Goal: Task Accomplishment & Management: Complete application form

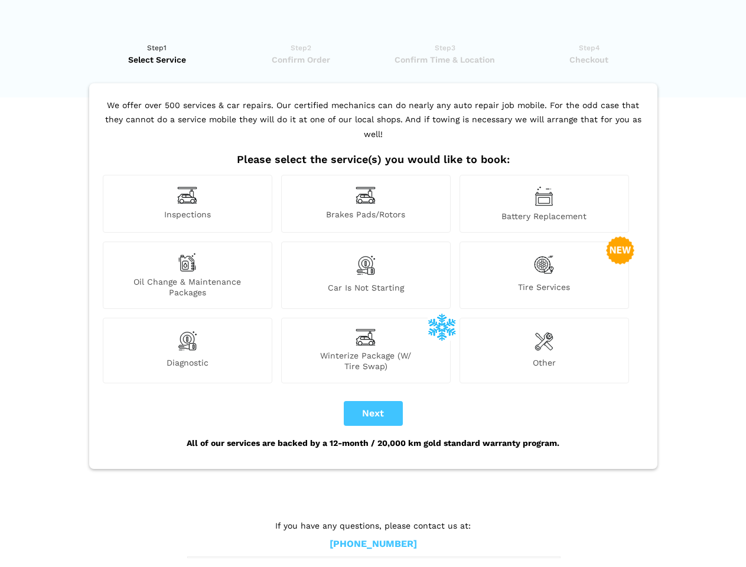
click at [187, 204] on img at bounding box center [187, 195] width 20 height 18
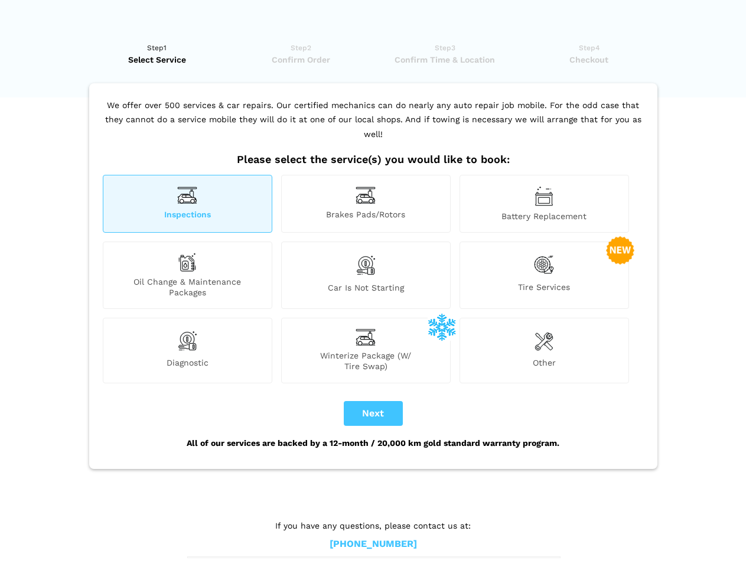
click at [366, 204] on img at bounding box center [365, 195] width 20 height 18
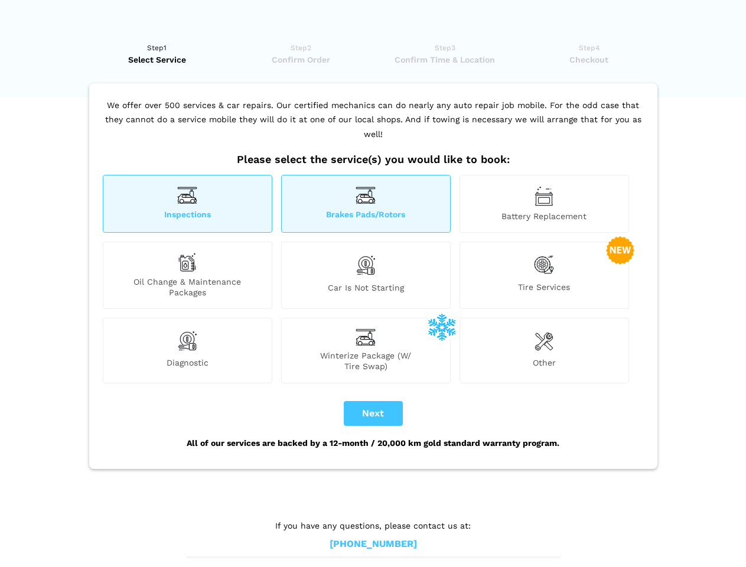
click at [544, 204] on img at bounding box center [543, 196] width 19 height 20
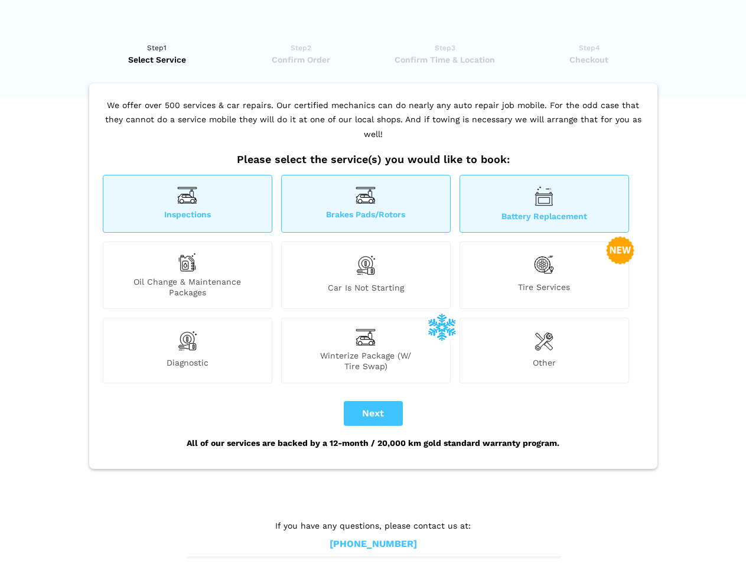
click at [187, 275] on div "Oil Change & Maintenance Packages" at bounding box center [187, 275] width 169 height 67
click at [366, 275] on img at bounding box center [365, 265] width 20 height 25
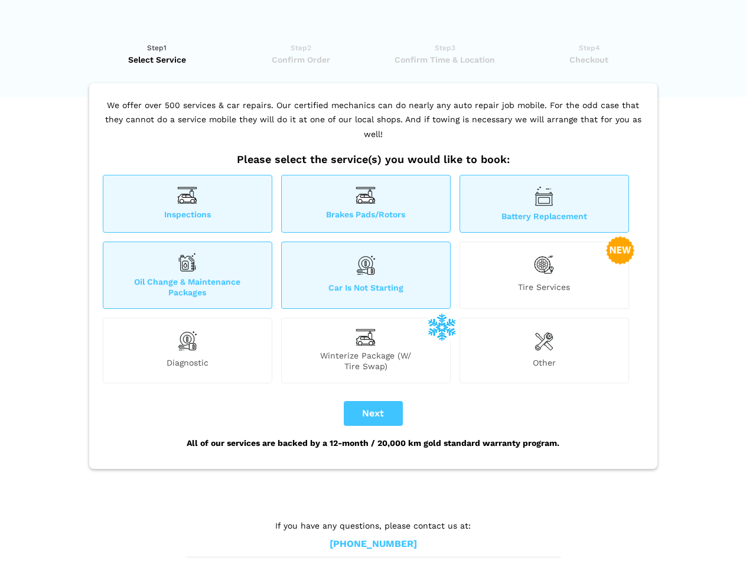
click at [544, 275] on img at bounding box center [544, 265] width 20 height 24
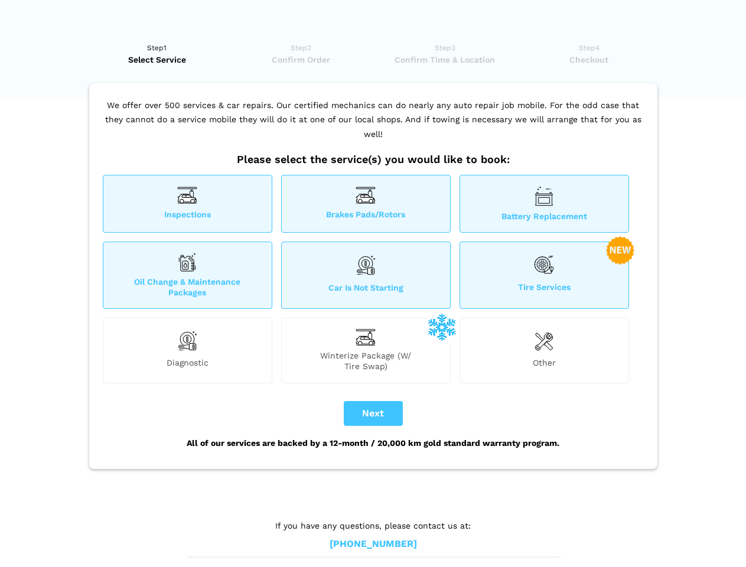
click at [187, 350] on img at bounding box center [187, 341] width 20 height 24
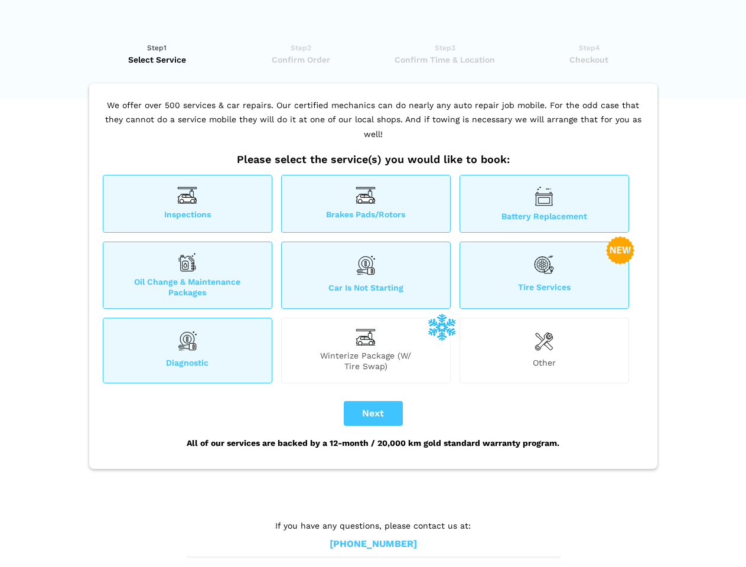
click at [366, 350] on span "Winterize Package (W/ Tire Swap)" at bounding box center [366, 360] width 168 height 21
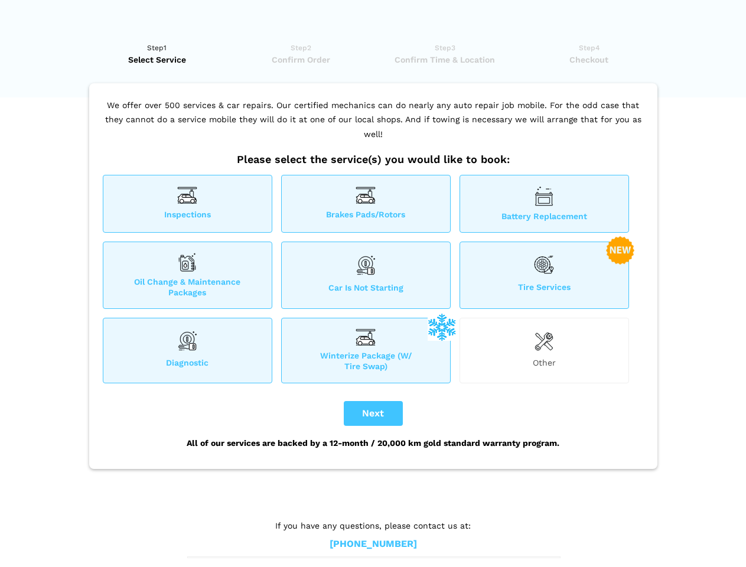
click at [544, 350] on img at bounding box center [543, 341] width 19 height 24
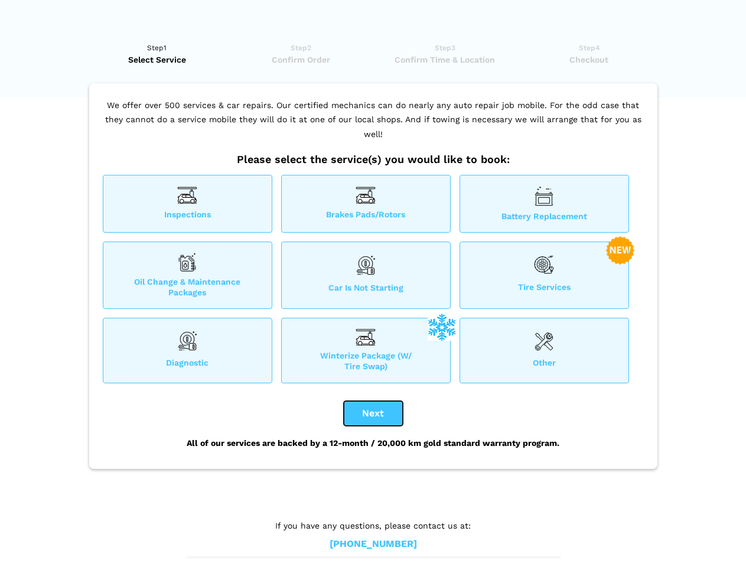
click at [373, 413] on button "Next" at bounding box center [373, 413] width 59 height 25
checkbox input "true"
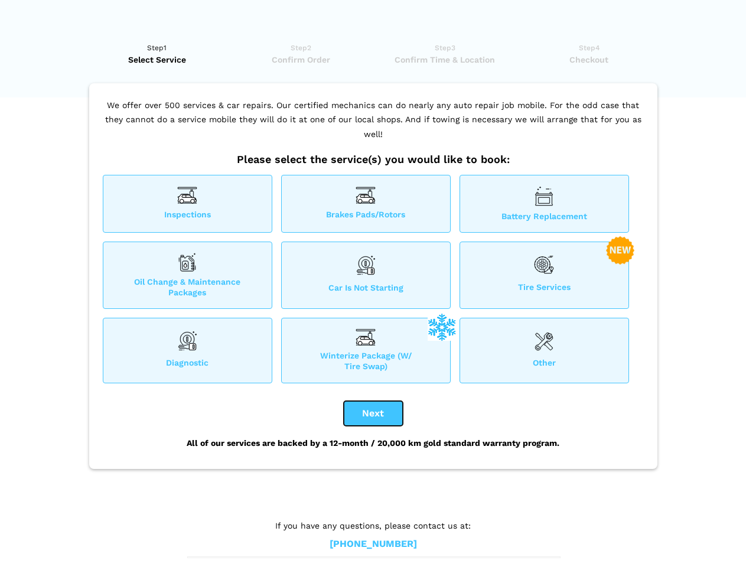
checkbox input "true"
